Goal: Obtain resource: Download file/media

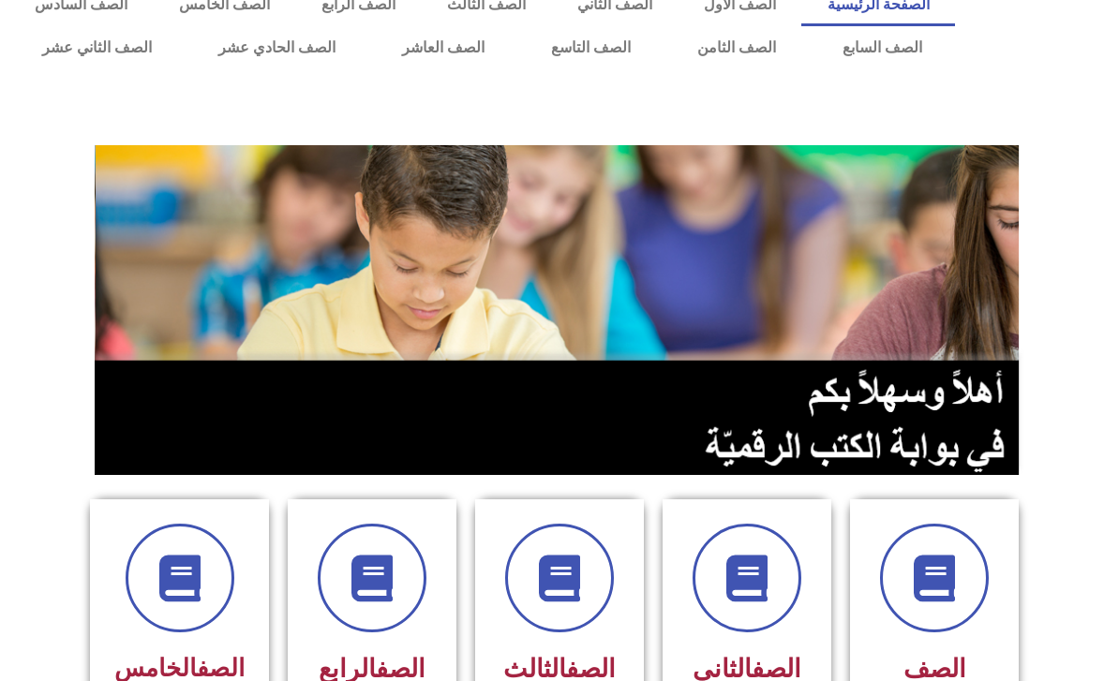
scroll to position [26, 0]
click at [755, 56] on link "الصف الثامن" at bounding box center [737, 47] width 145 height 43
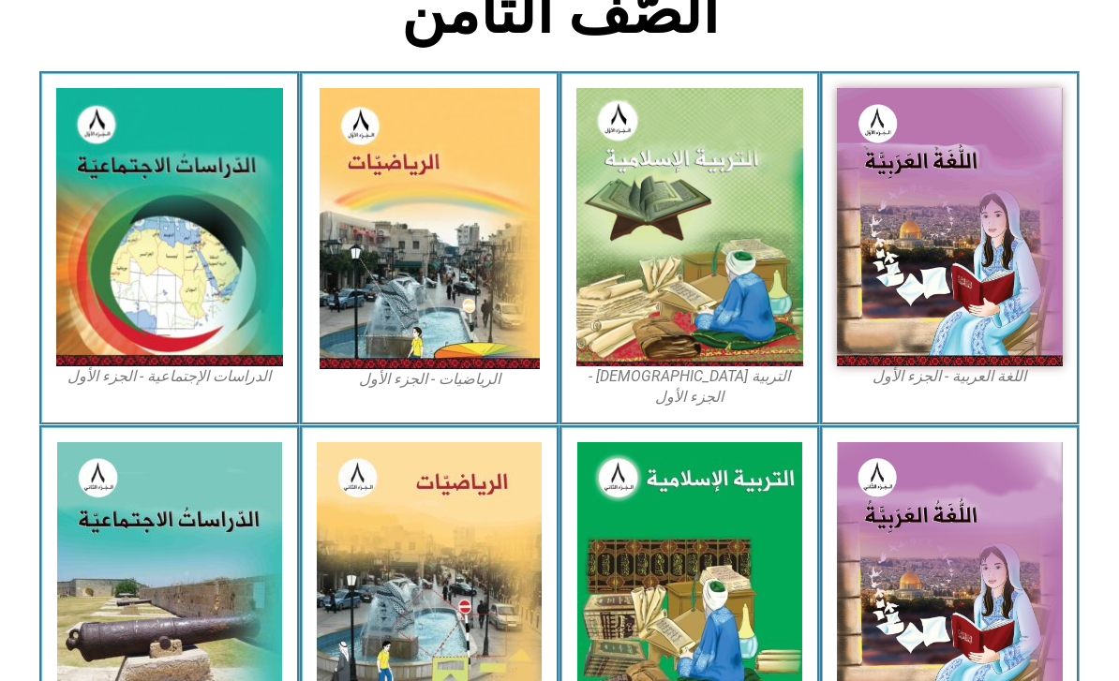
scroll to position [497, 0]
click at [696, 312] on img at bounding box center [689, 227] width 227 height 278
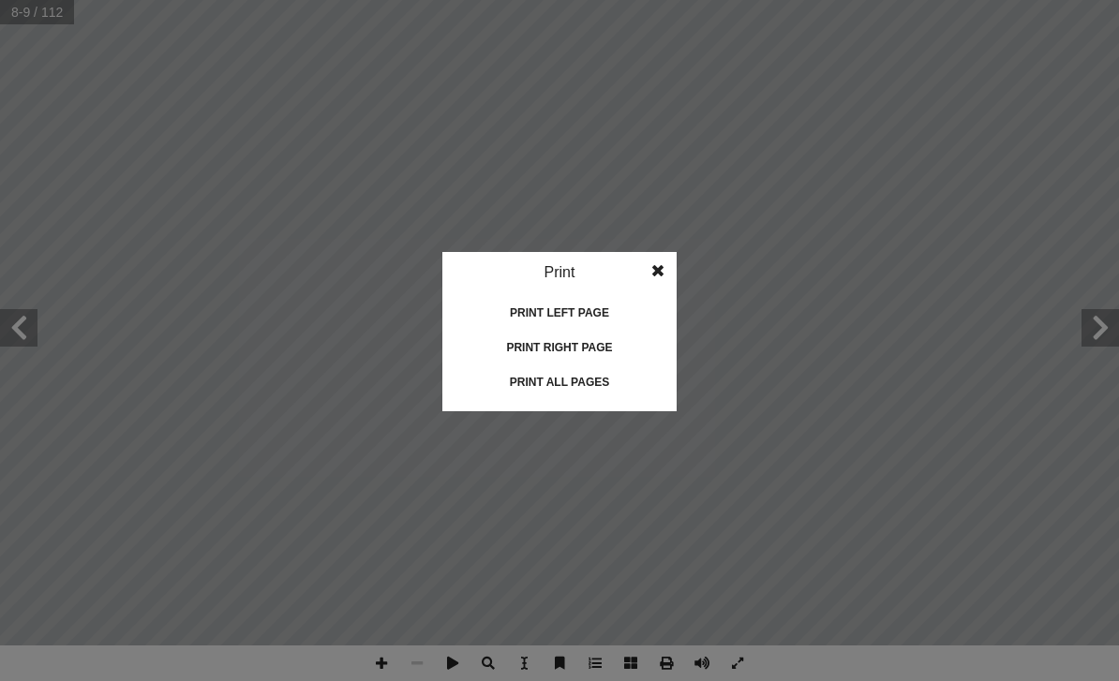
click at [577, 381] on div "Print all pages" at bounding box center [559, 382] width 187 height 30
